Goal: Transaction & Acquisition: Purchase product/service

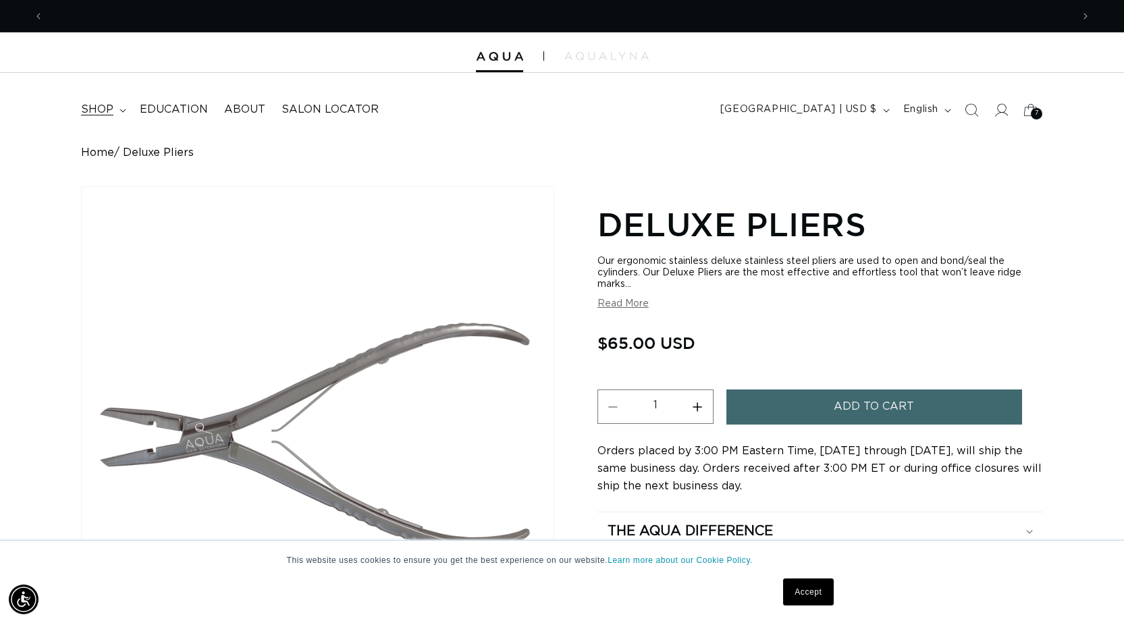
scroll to position [0, 1028]
click at [117, 111] on summary "shop" at bounding box center [102, 110] width 59 height 30
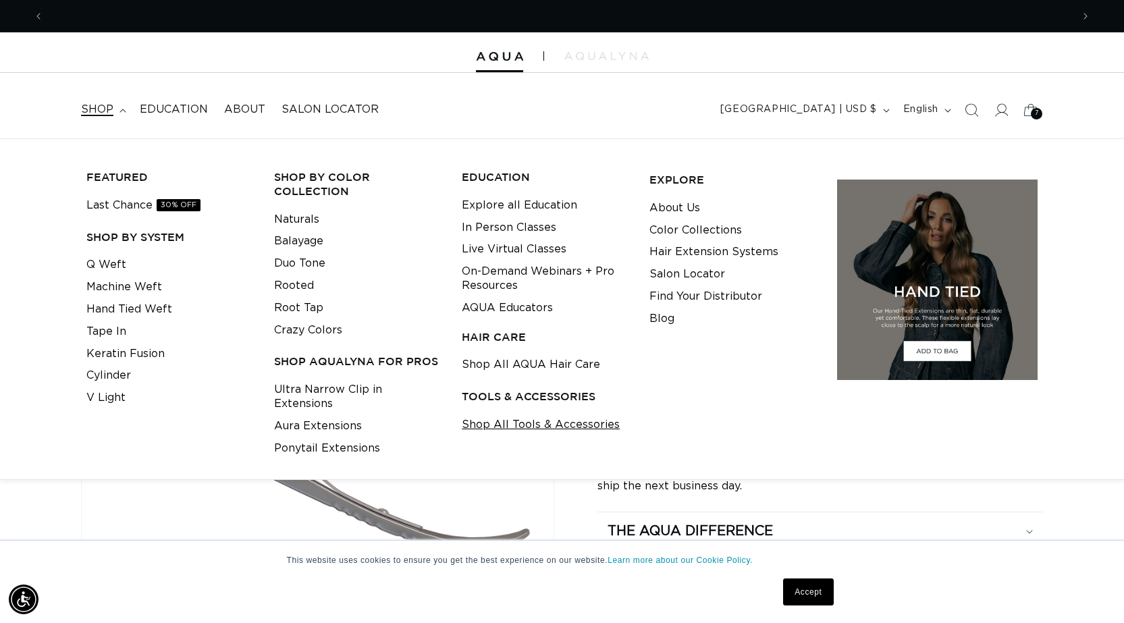
scroll to position [0, 2057]
click at [527, 423] on link "Shop All Tools & Accessories" at bounding box center [541, 425] width 158 height 22
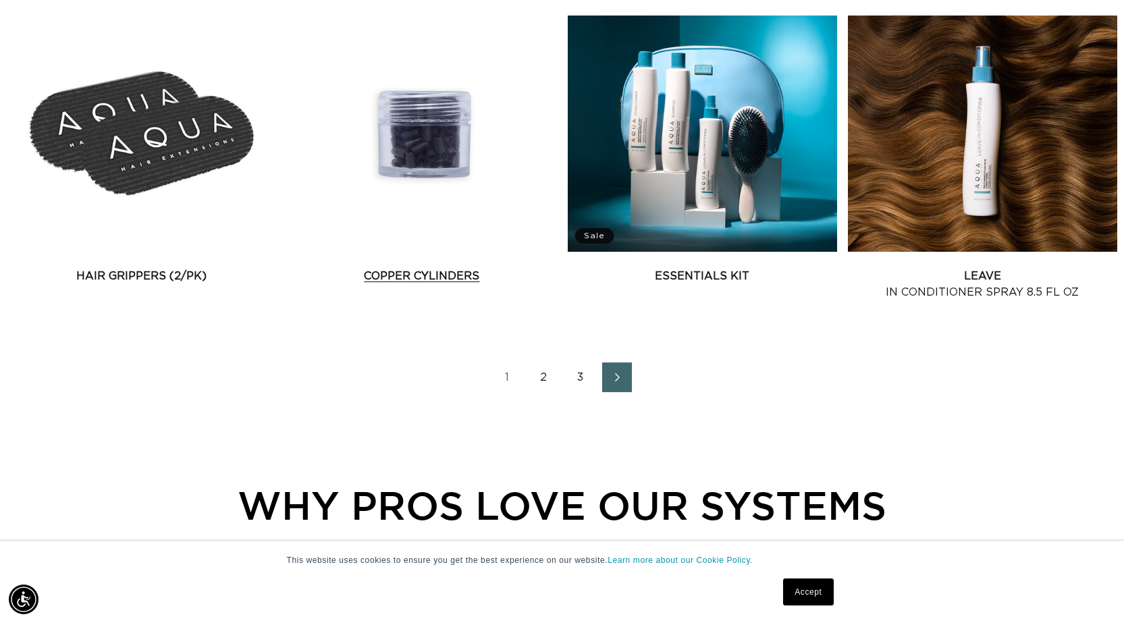
scroll to position [0, 2057]
click at [417, 274] on link "Copper Cylinders" at bounding box center [421, 276] width 269 height 16
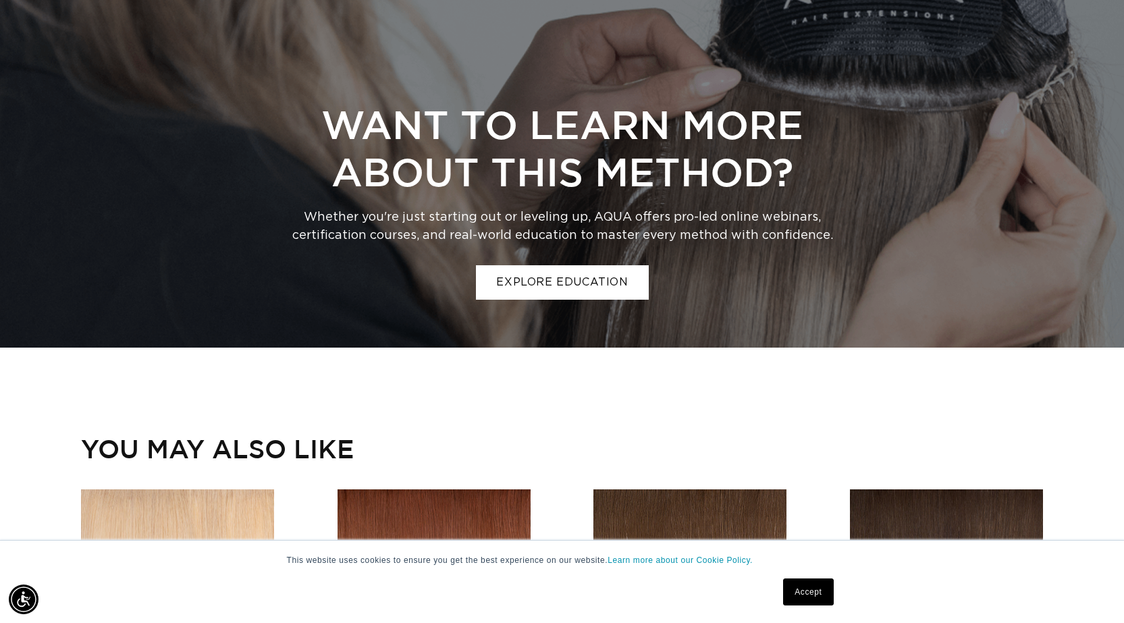
scroll to position [0, 2057]
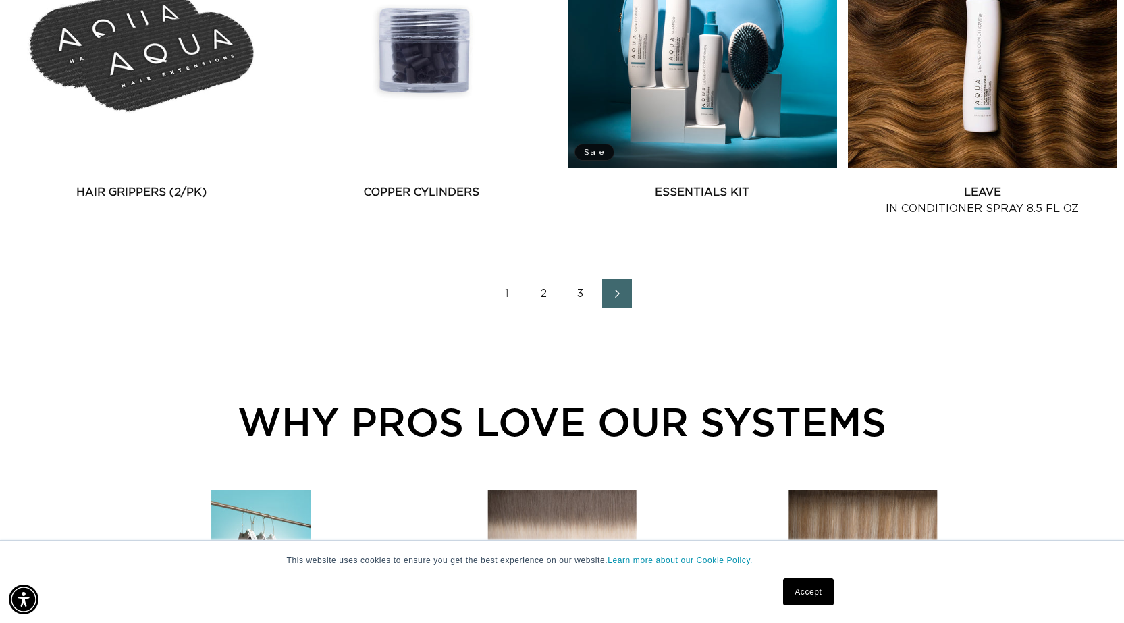
scroll to position [0, 1028]
click at [616, 299] on span "Next page" at bounding box center [616, 294] width 9 height 16
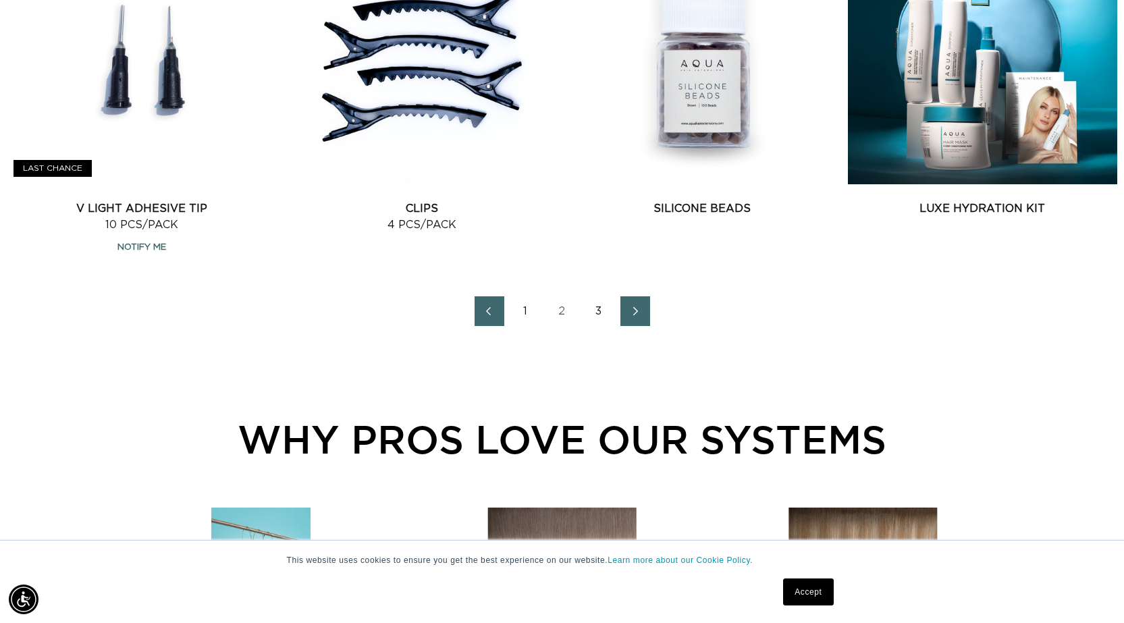
click at [645, 312] on link "Next page" at bounding box center [636, 311] width 30 height 30
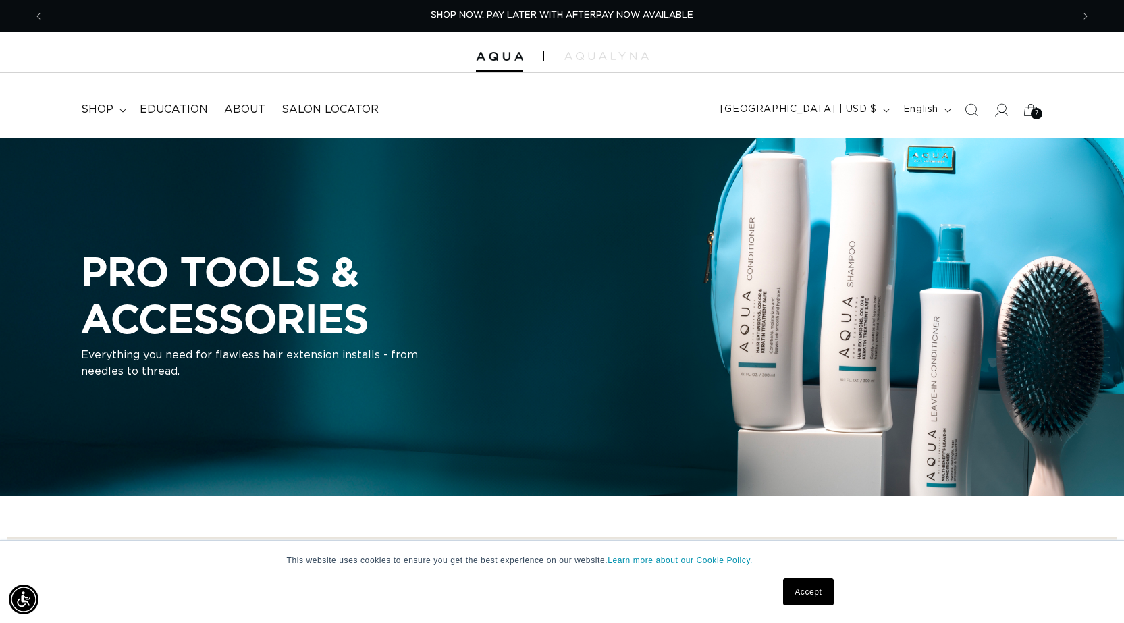
click at [99, 111] on span "shop" at bounding box center [97, 110] width 32 height 14
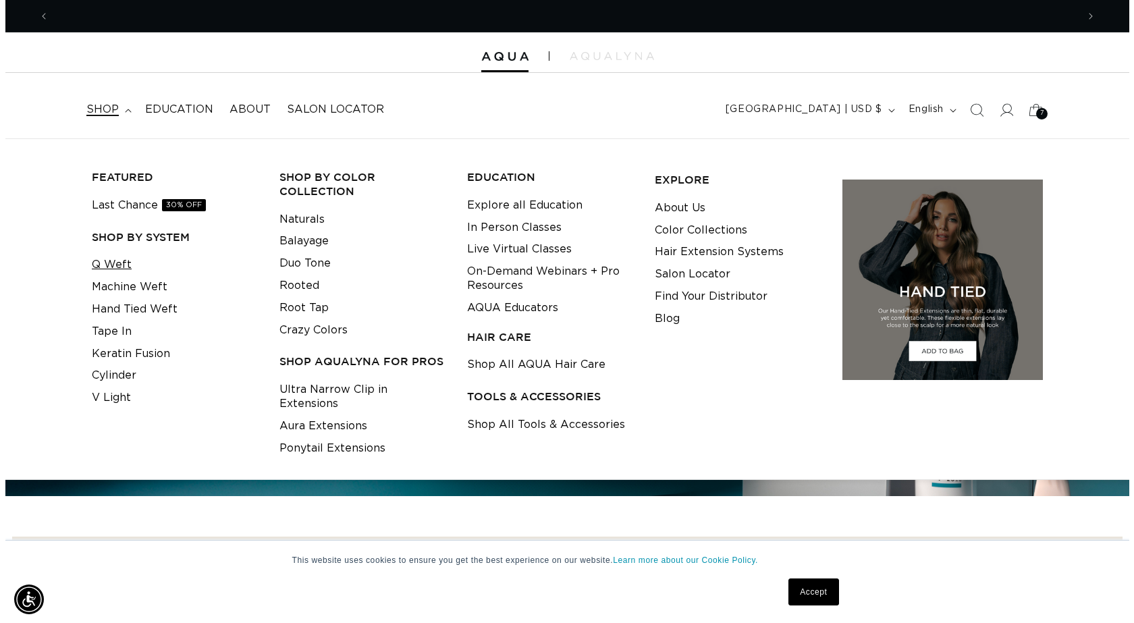
scroll to position [0, 2057]
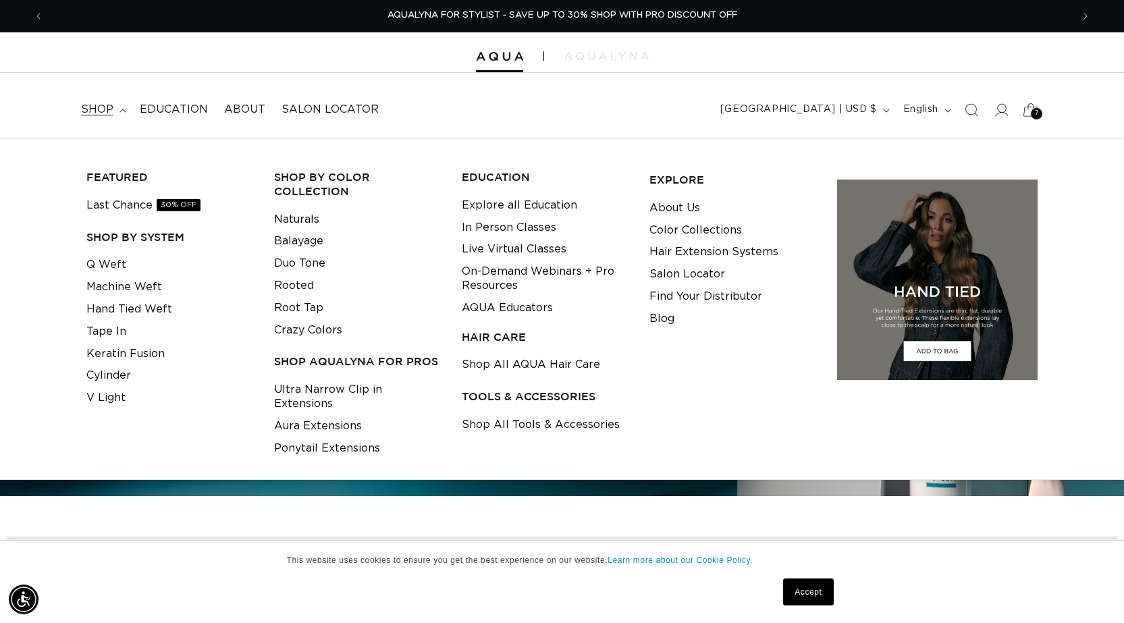
click at [1032, 112] on div "7 7" at bounding box center [1036, 113] width 11 height 11
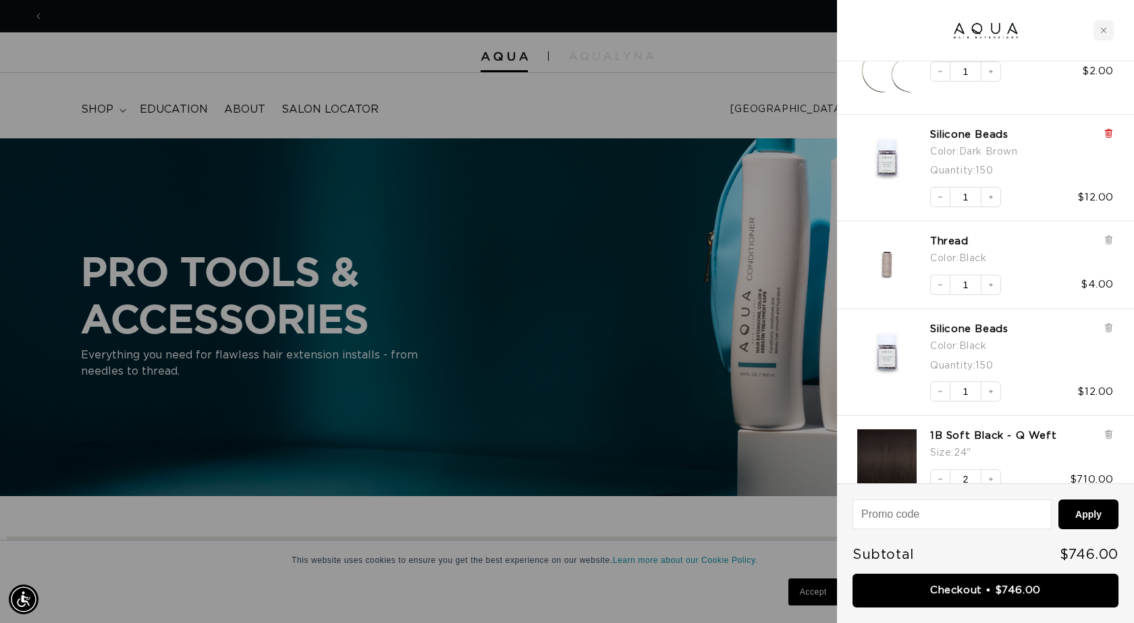
scroll to position [0, 0]
click at [1109, 134] on icon at bounding box center [1108, 133] width 5 height 7
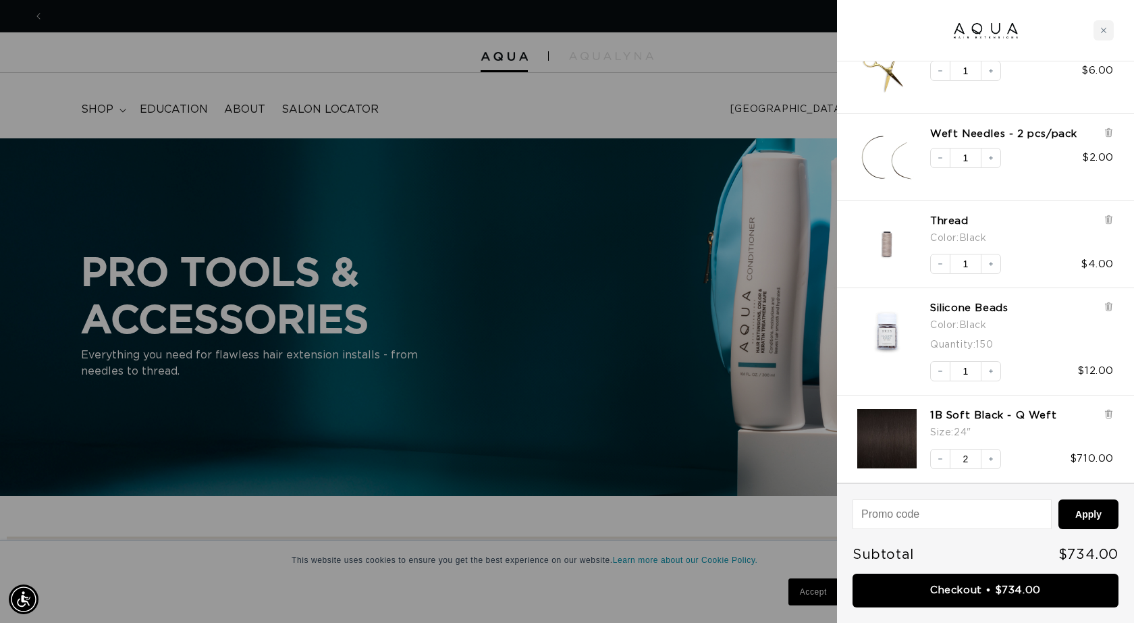
scroll to position [0, 2077]
